Goal: Transaction & Acquisition: Purchase product/service

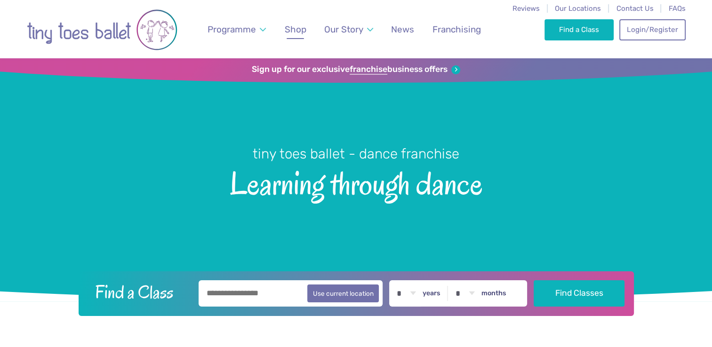
click at [299, 31] on span "Shop" at bounding box center [296, 29] width 22 height 11
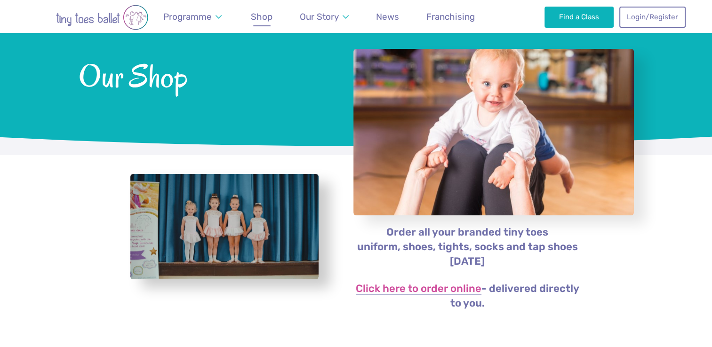
scroll to position [38, 0]
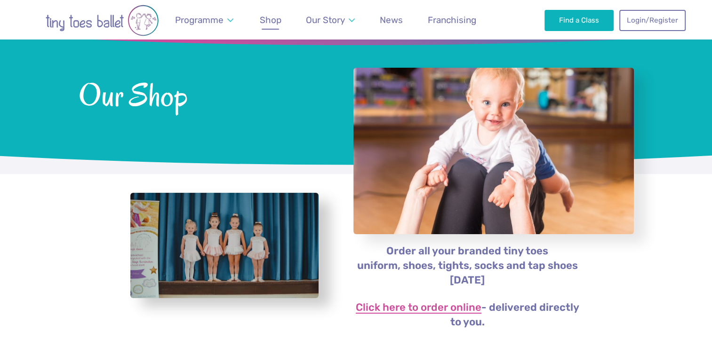
click at [403, 304] on link "Click here to order online" at bounding box center [419, 308] width 126 height 11
